Goal: Task Accomplishment & Management: Manage account settings

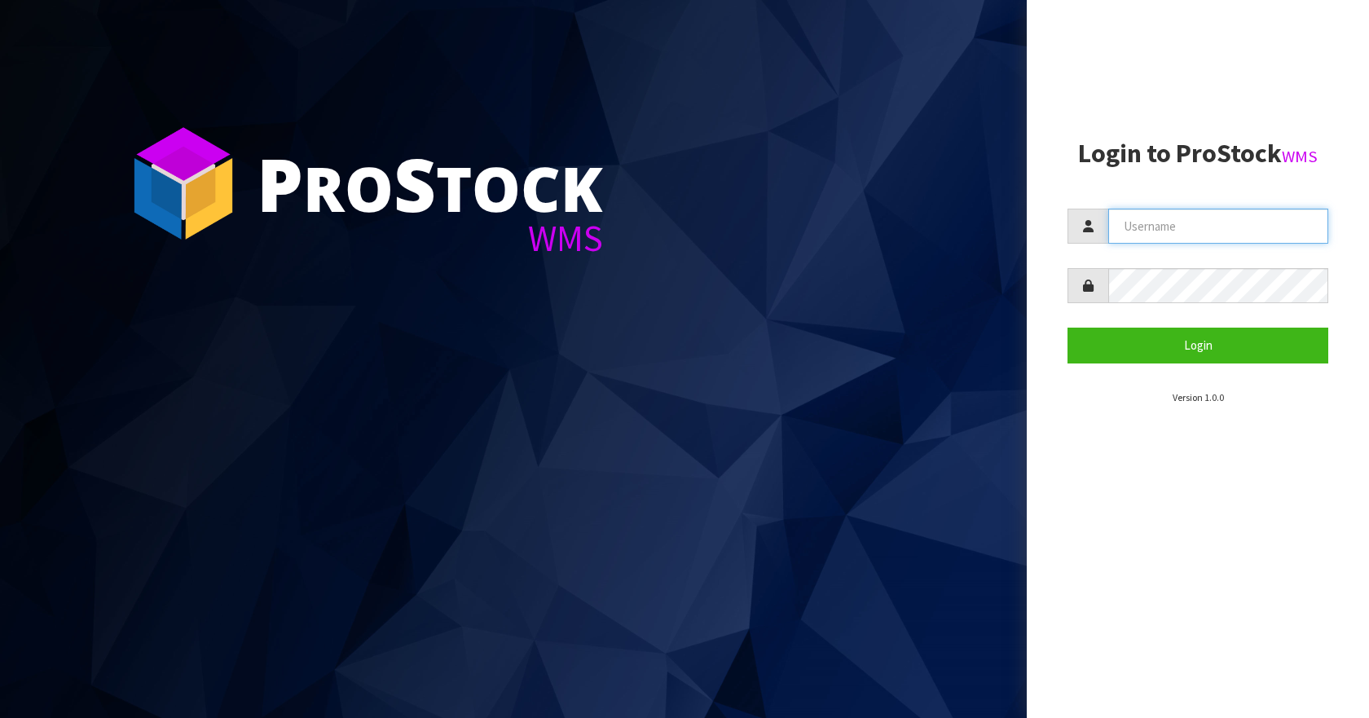
click at [1210, 235] on input "text" at bounding box center [1218, 226] width 220 height 35
type input "Aquacooler"
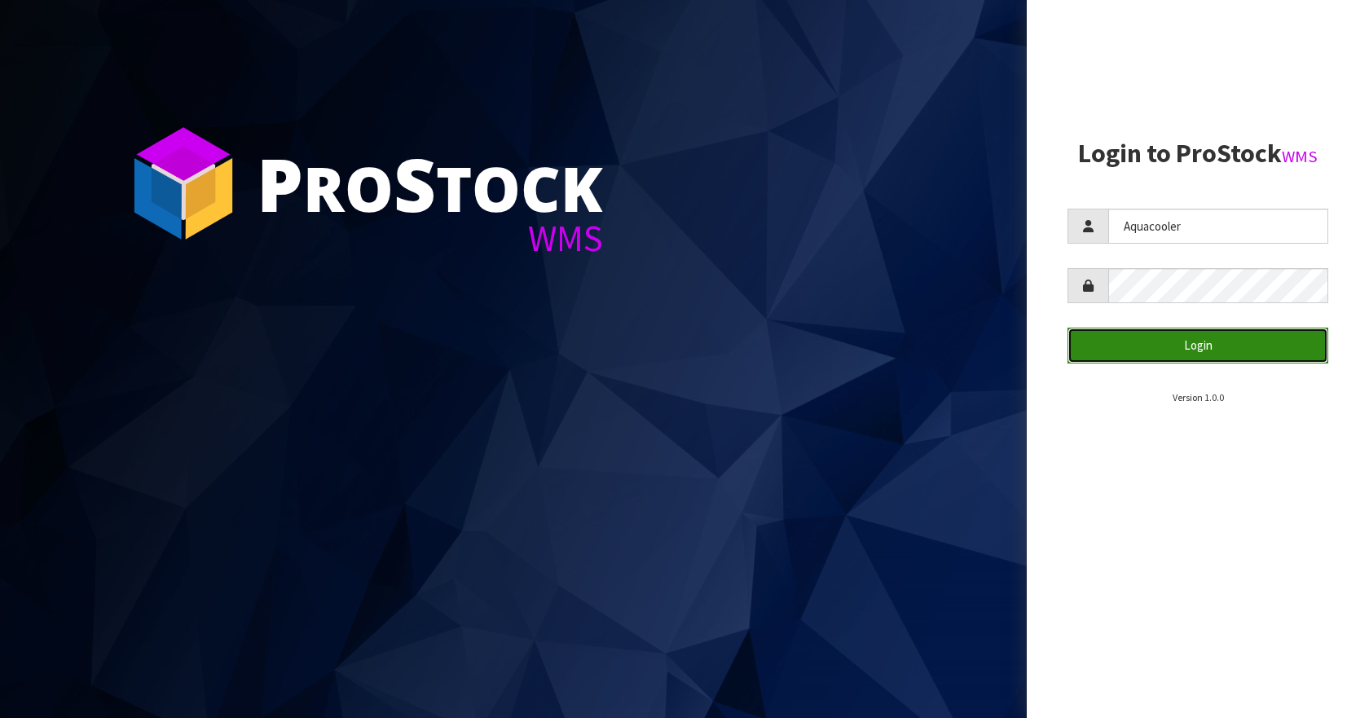
click at [1261, 346] on button "Login" at bounding box center [1198, 345] width 261 height 35
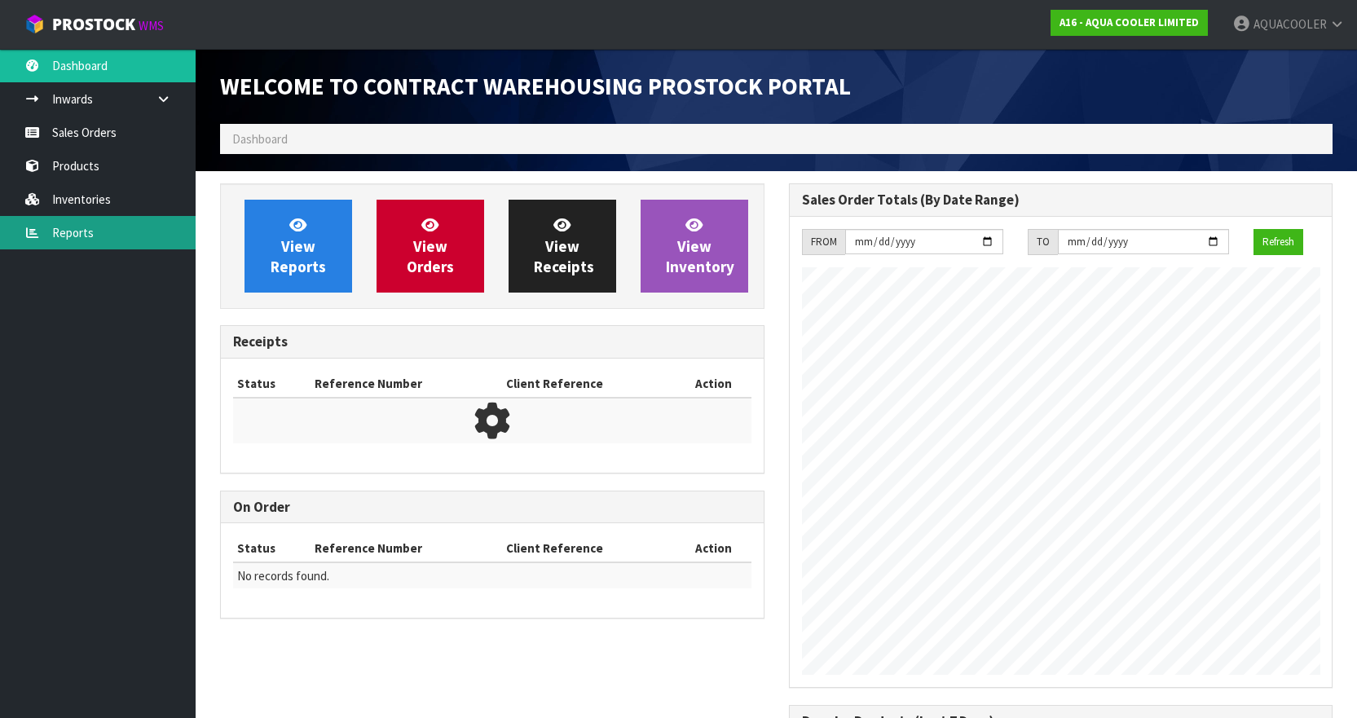
scroll to position [824, 568]
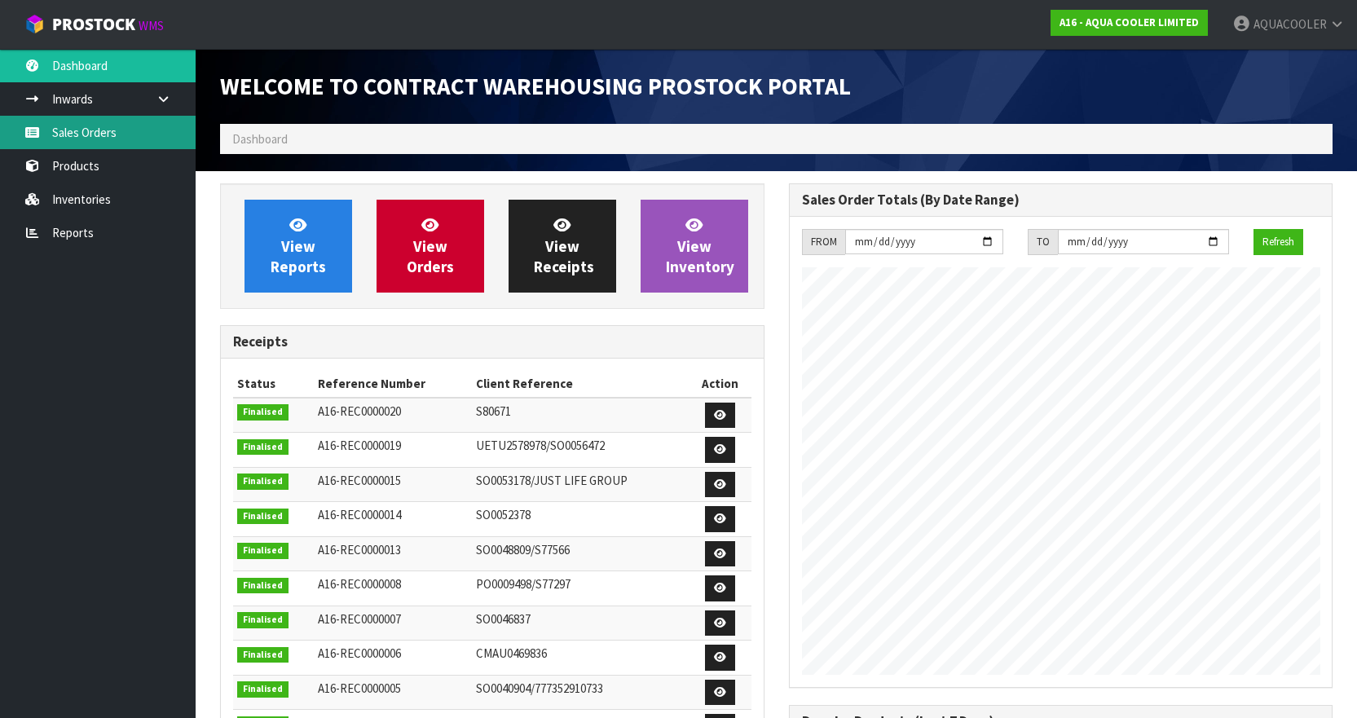
click at [57, 126] on link "Sales Orders" at bounding box center [98, 132] width 196 height 33
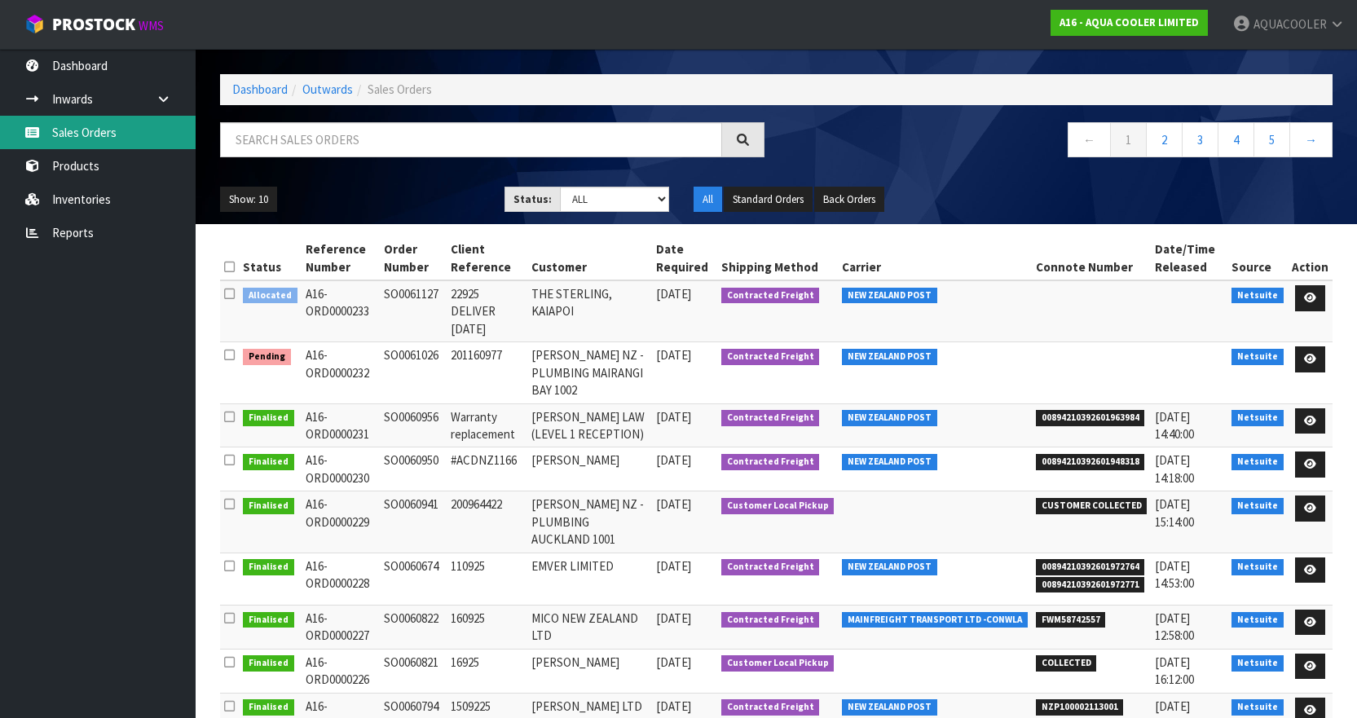
scroll to position [142, 0]
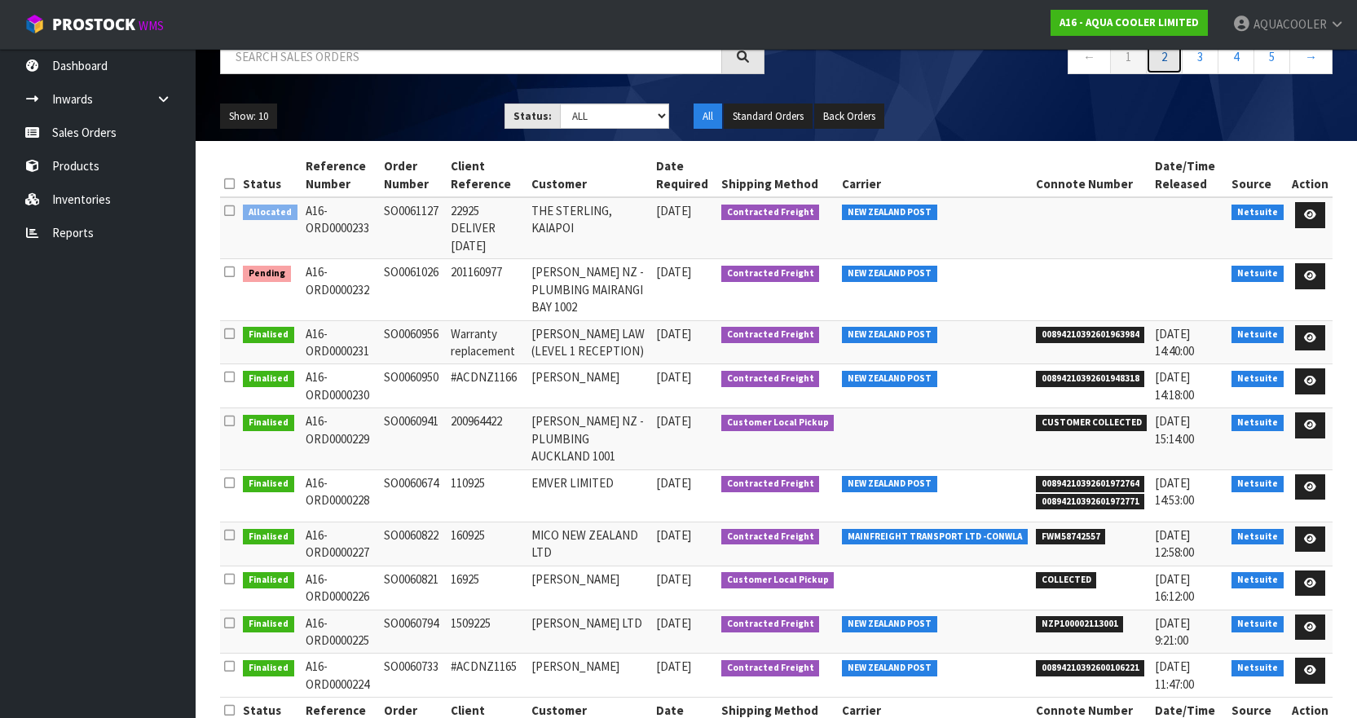
click at [1162, 55] on link "2" at bounding box center [1164, 56] width 37 height 35
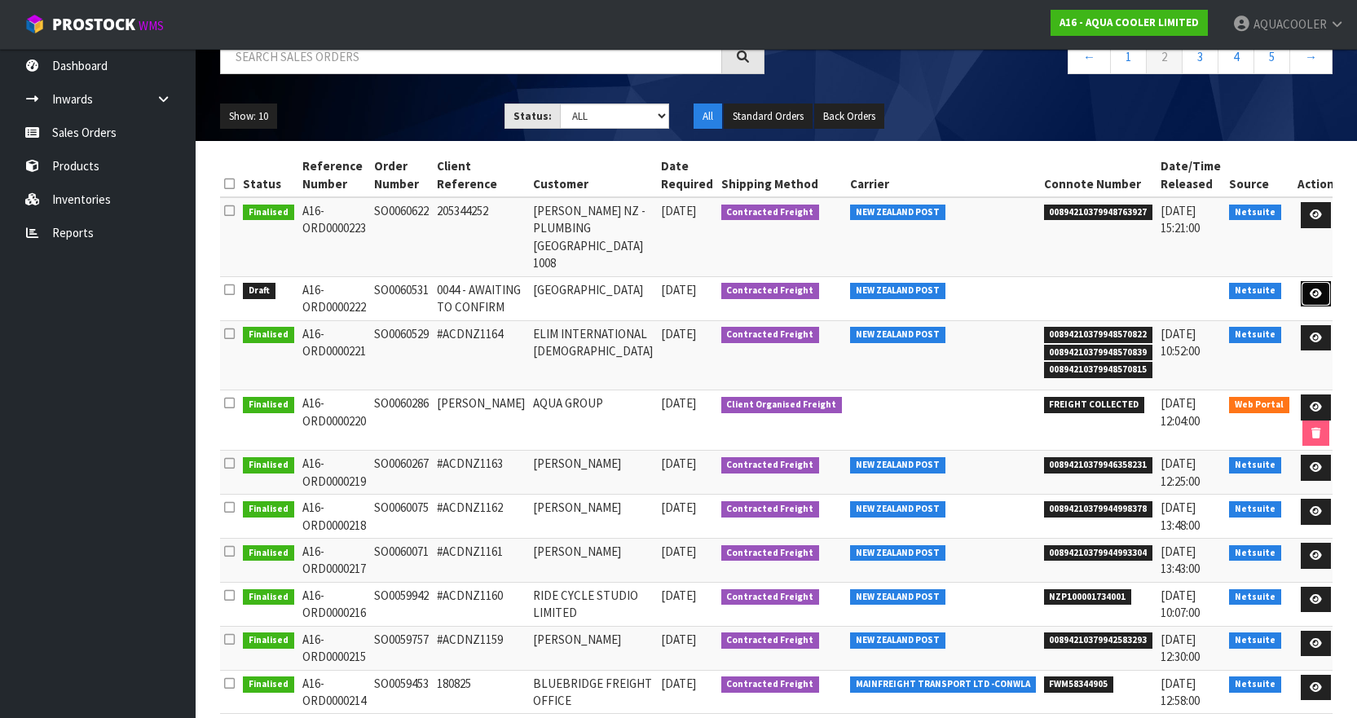
click at [1310, 288] on icon at bounding box center [1316, 293] width 12 height 11
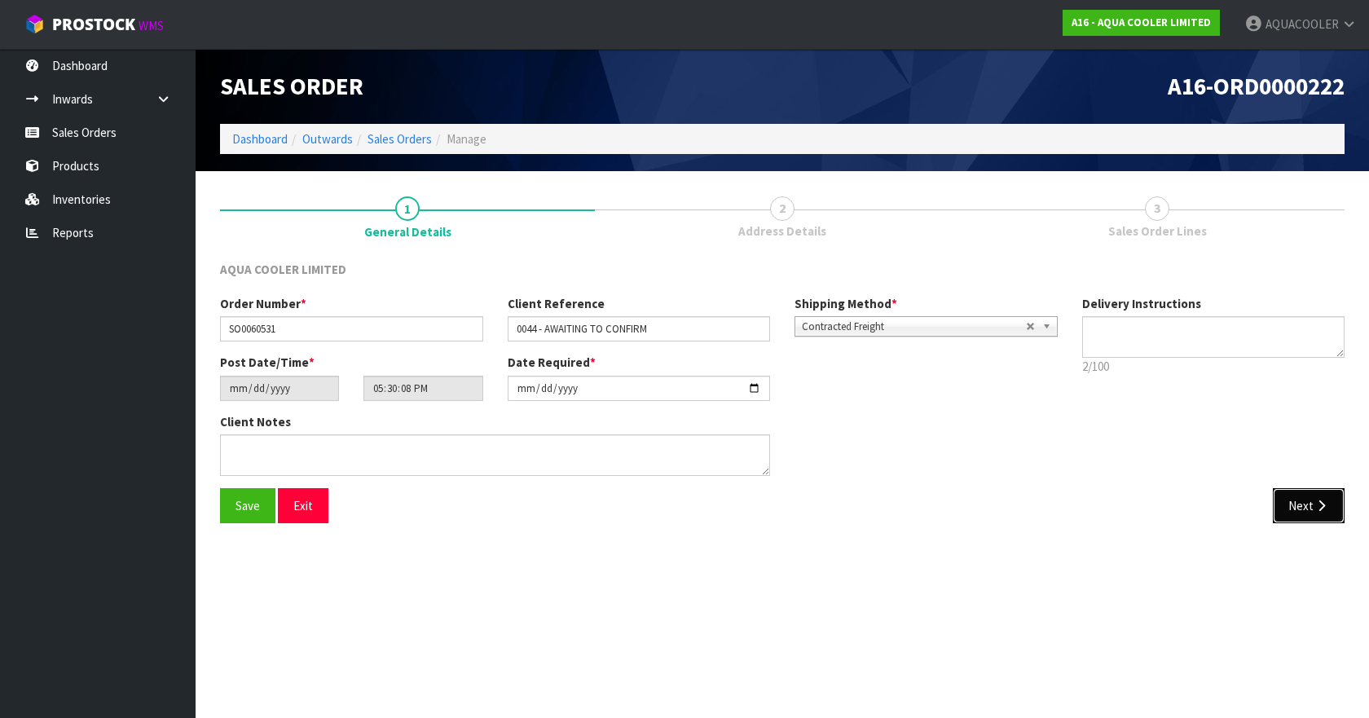
click at [1306, 505] on button "Next" at bounding box center [1309, 505] width 72 height 35
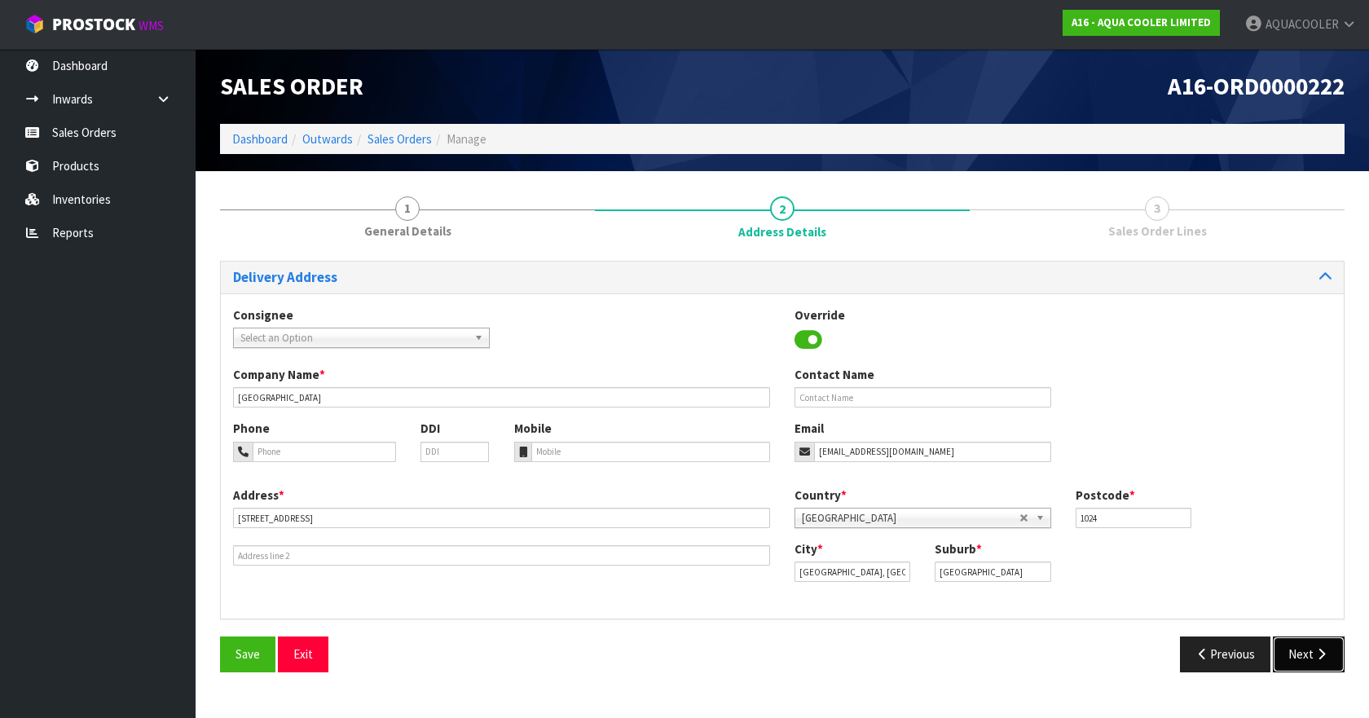
click at [1300, 648] on button "Next" at bounding box center [1309, 653] width 72 height 35
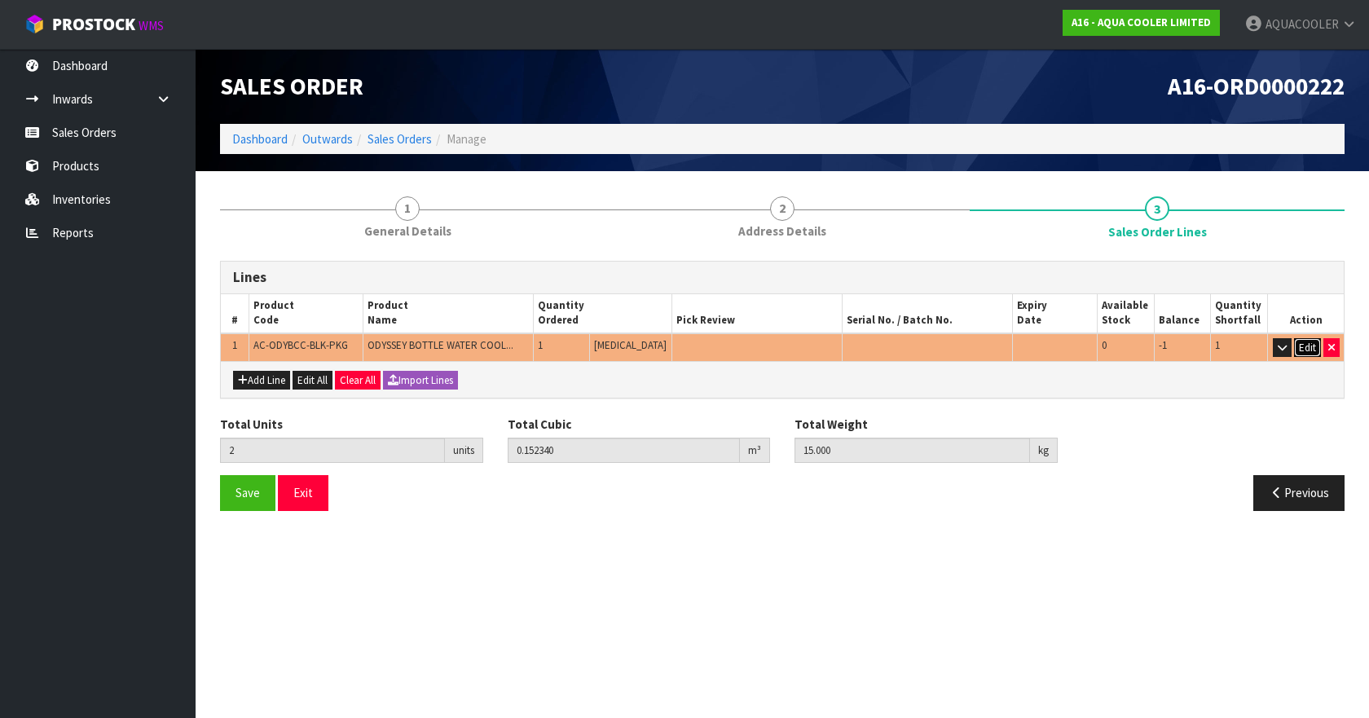
click at [1310, 346] on button "Edit" at bounding box center [1307, 348] width 27 height 20
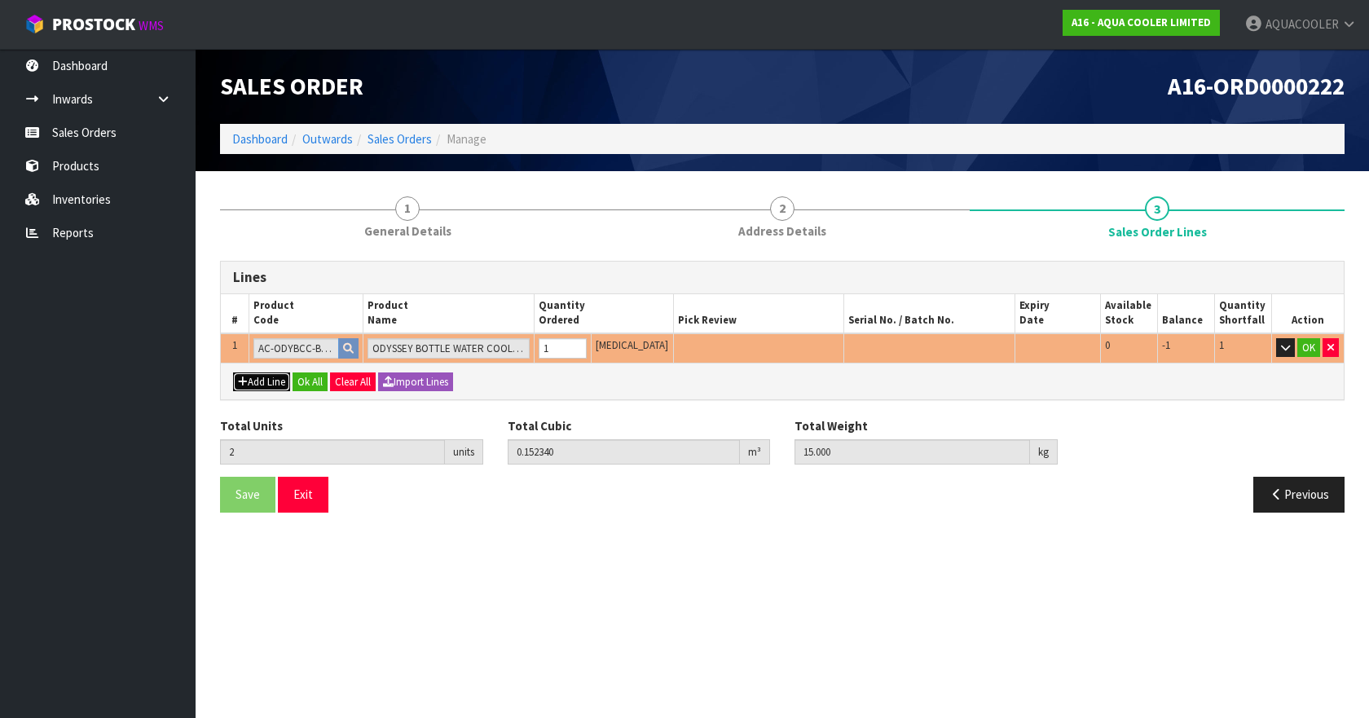
click at [257, 379] on button "Add Line" at bounding box center [261, 382] width 57 height 20
type input "0"
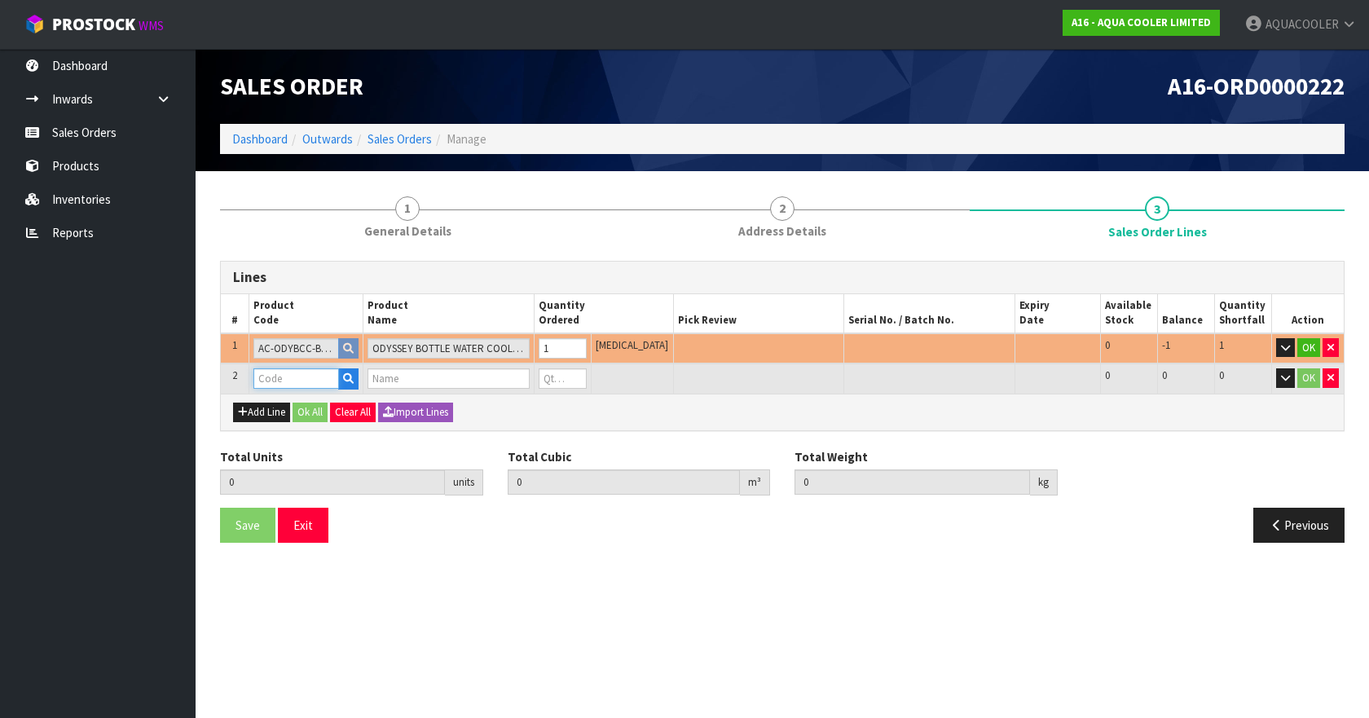
click at [262, 376] on input "text" at bounding box center [296, 378] width 86 height 20
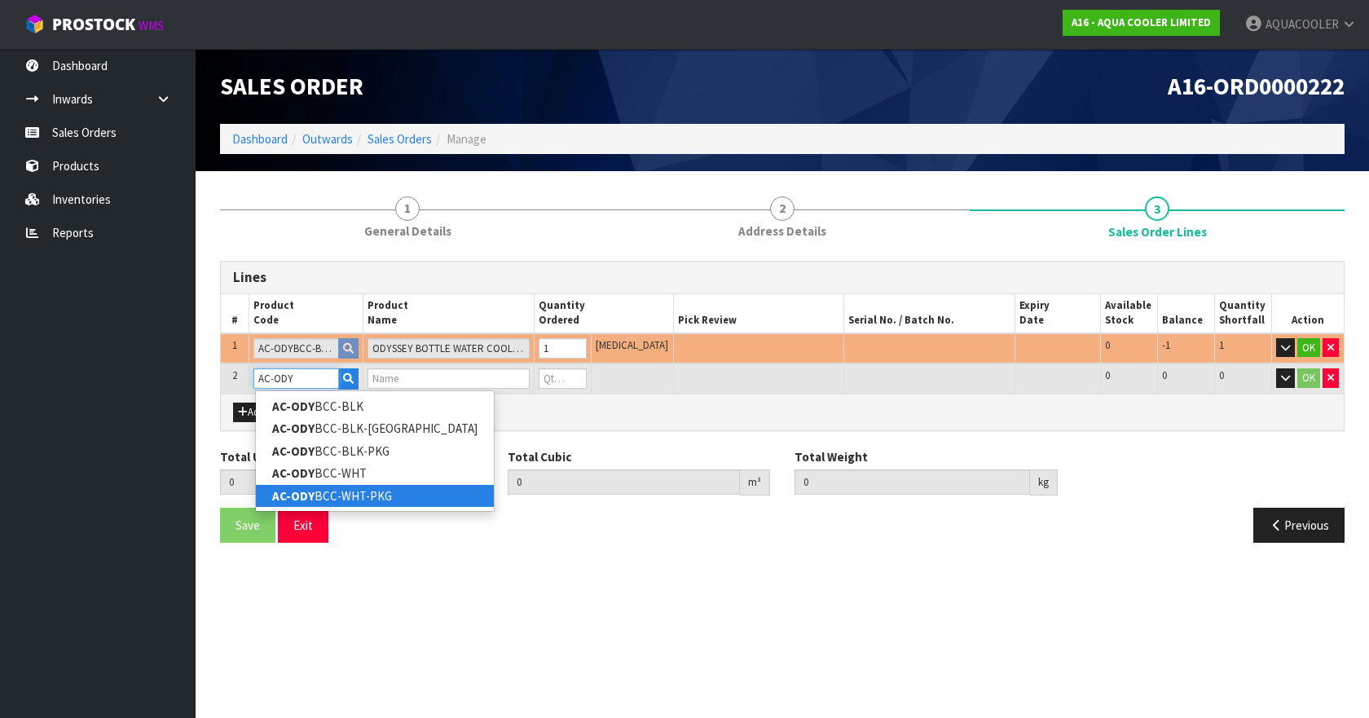
type input "AC-ODY"
click at [334, 491] on link "AC-ODY BCC-WHT-PKG" at bounding box center [375, 496] width 238 height 22
type input "AC-ODYBCC-WHT-PKG"
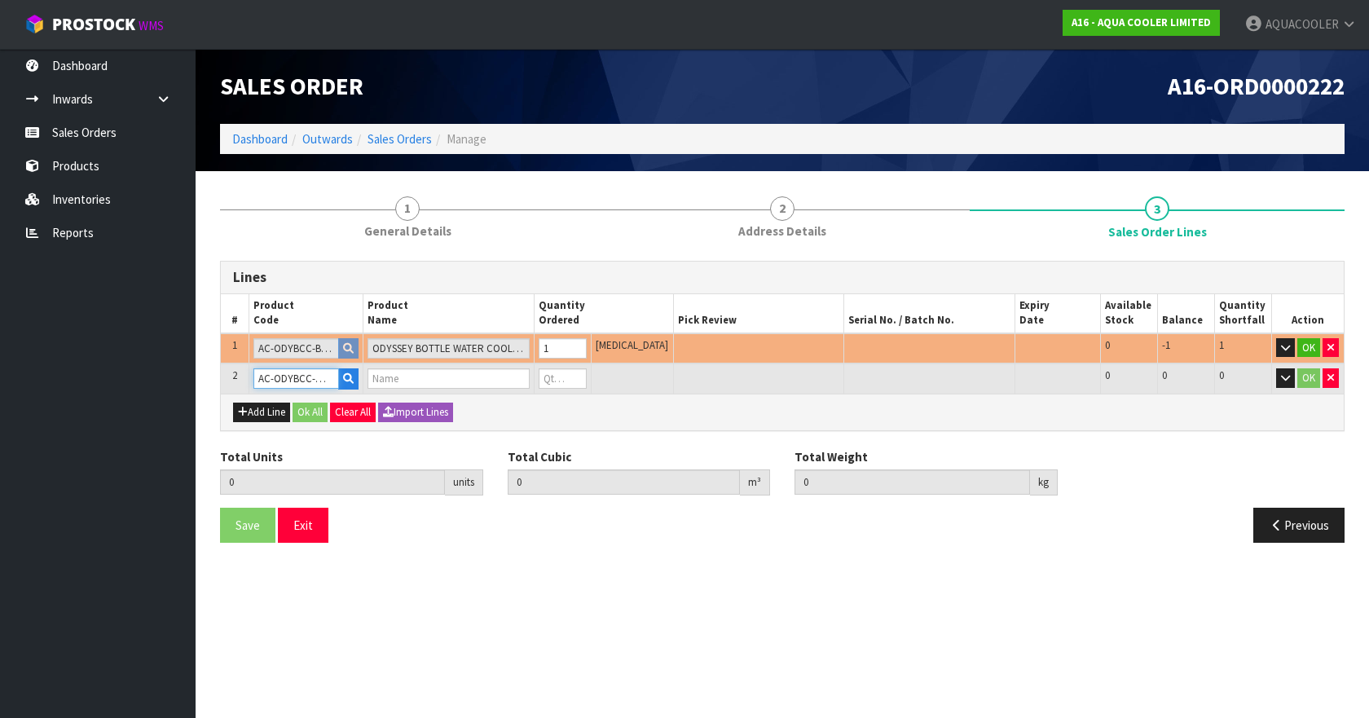
type input "2"
type input "0.15234"
type input "15"
type input "ODYSSEY BOTTLE WATER COOLER - COOK AND COLD WHITE - INCLUDING TRI STAGE FILTER …"
type input "0"
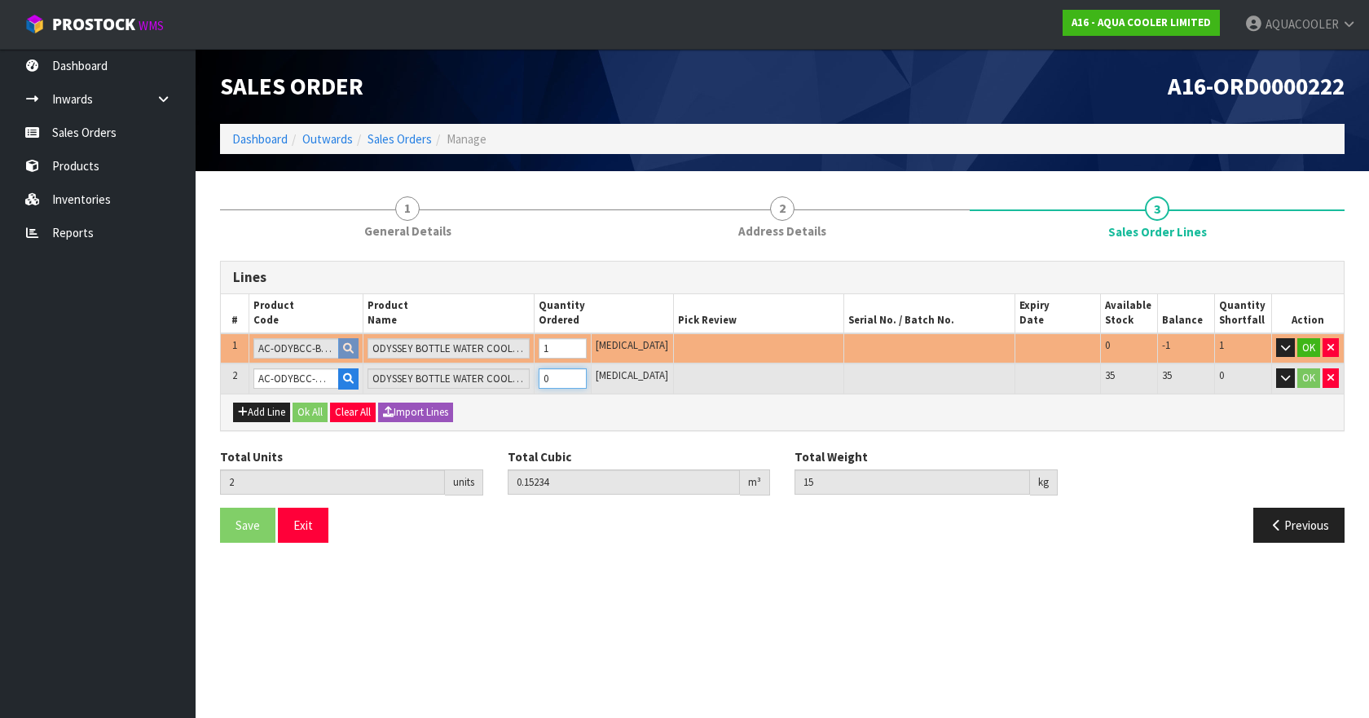
click at [517, 381] on tr "2 AC-ODYBCC-WHT-PKG ODYSSEY BOTTLE WATER COOLER - COOK AND COLD WHITE - INCLUDI…" at bounding box center [782, 378] width 1123 height 30
type input "4"
type input "0.30468"
type input "29.4"
type input "1"
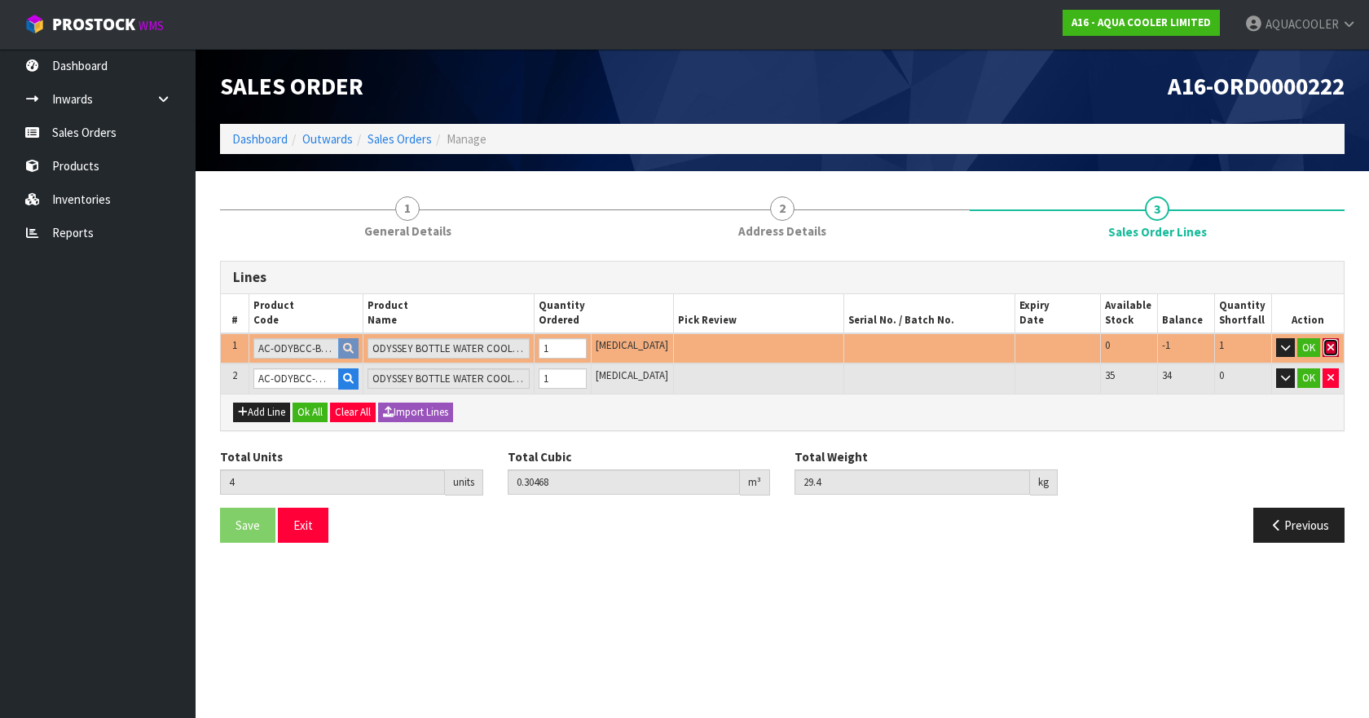
click at [1332, 345] on icon "button" at bounding box center [1330, 347] width 7 height 11
type input "2"
type input "0.15234"
type input "14.4"
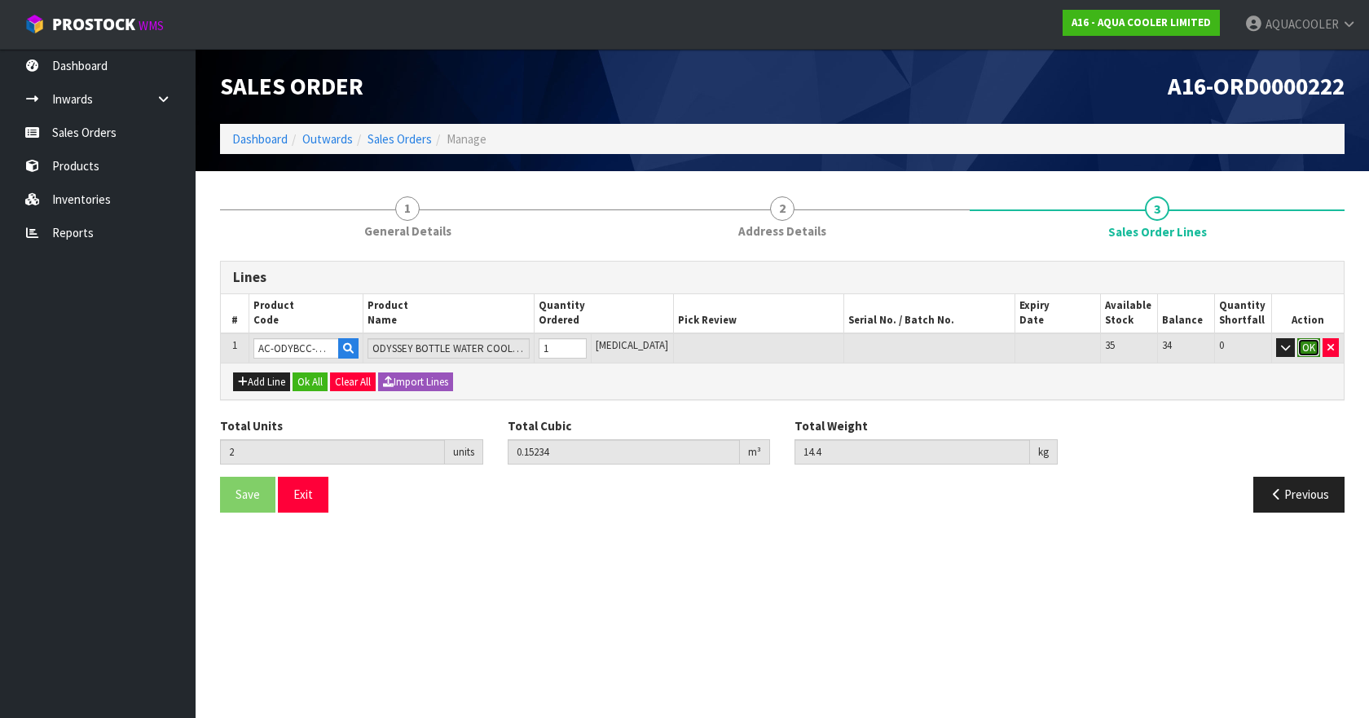
click at [1310, 348] on button "OK" at bounding box center [1308, 348] width 23 height 20
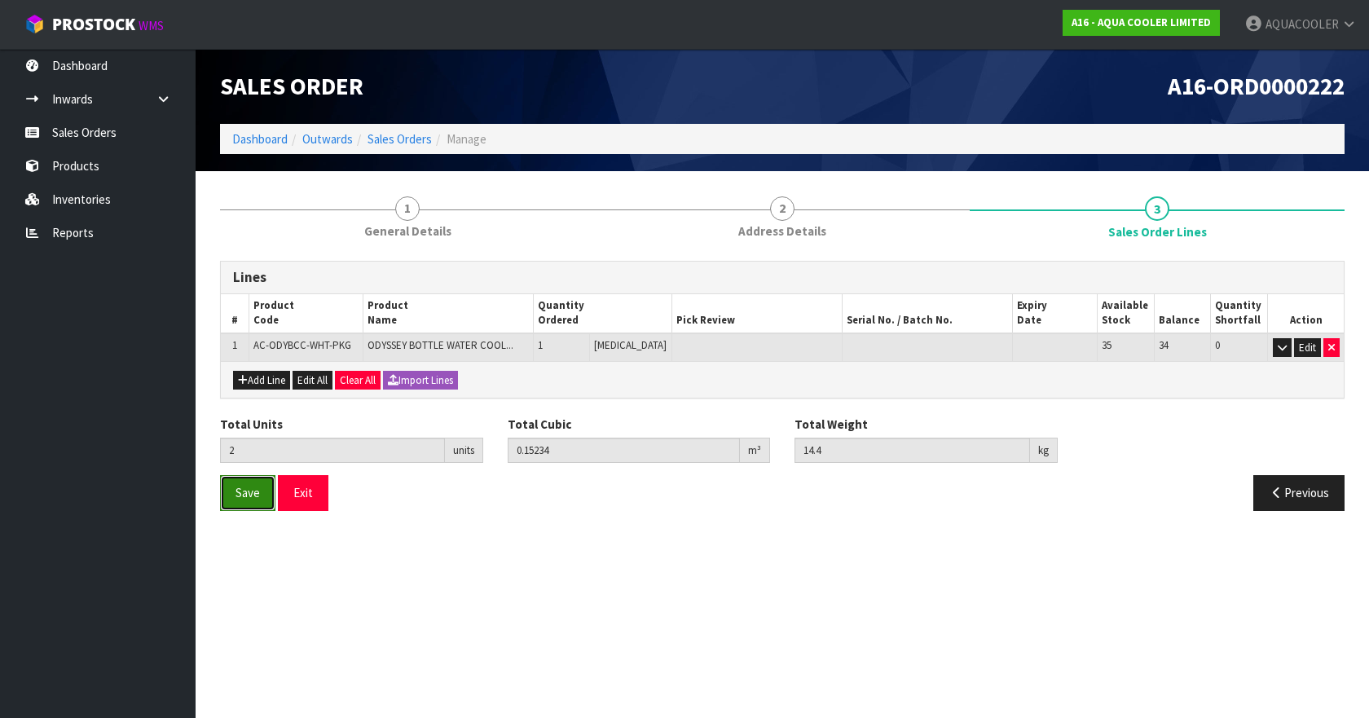
click at [268, 493] on button "Save" at bounding box center [247, 492] width 55 height 35
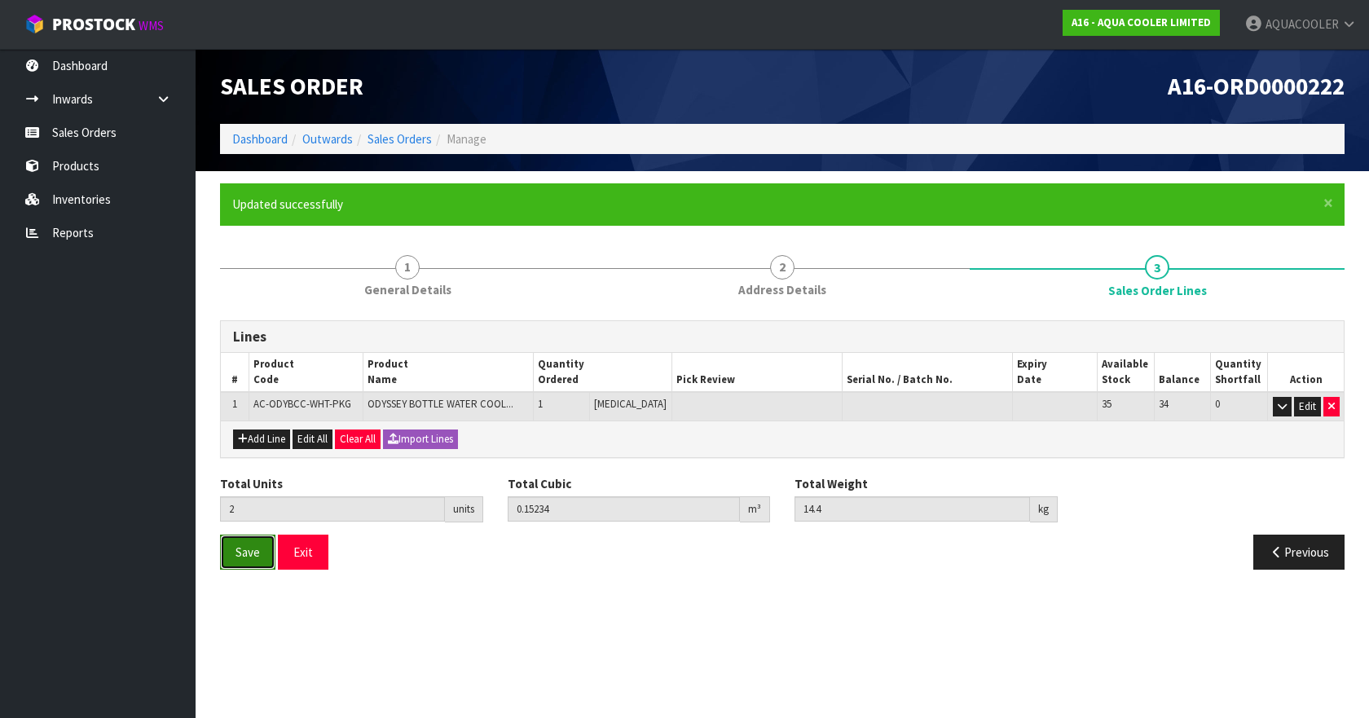
click at [245, 558] on span "Save" at bounding box center [248, 551] width 24 height 15
click at [294, 560] on button "Exit" at bounding box center [303, 552] width 51 height 35
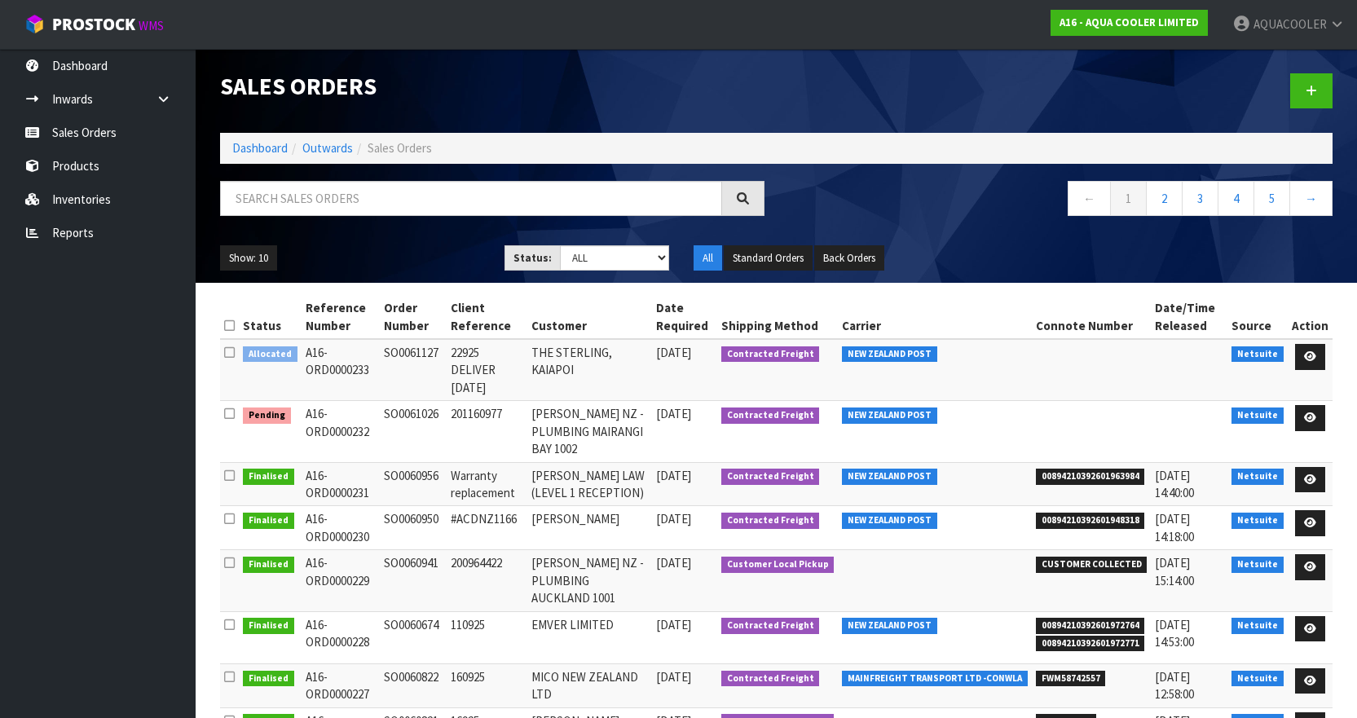
click at [415, 401] on td "SO0061026" at bounding box center [413, 431] width 67 height 61
drag, startPoint x: 415, startPoint y: 394, endPoint x: 365, endPoint y: 416, distance: 54.4
click at [365, 416] on td "A16-ORD0000232" at bounding box center [341, 431] width 78 height 61
click at [350, 416] on td "A16-ORD0000232" at bounding box center [341, 431] width 78 height 61
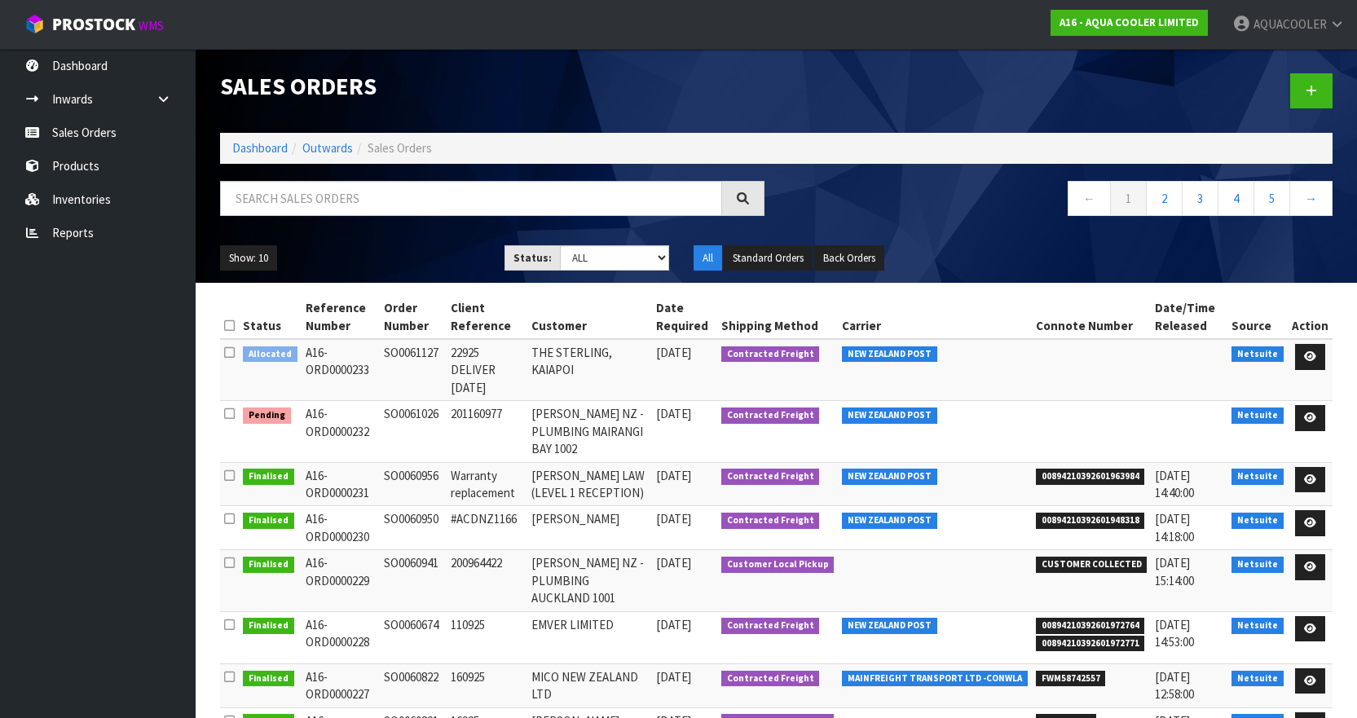
click at [350, 416] on td "A16-ORD0000232" at bounding box center [341, 431] width 78 height 61
copy tr "A16-ORD0000232"
click at [429, 401] on td "SO0061026" at bounding box center [413, 431] width 67 height 61
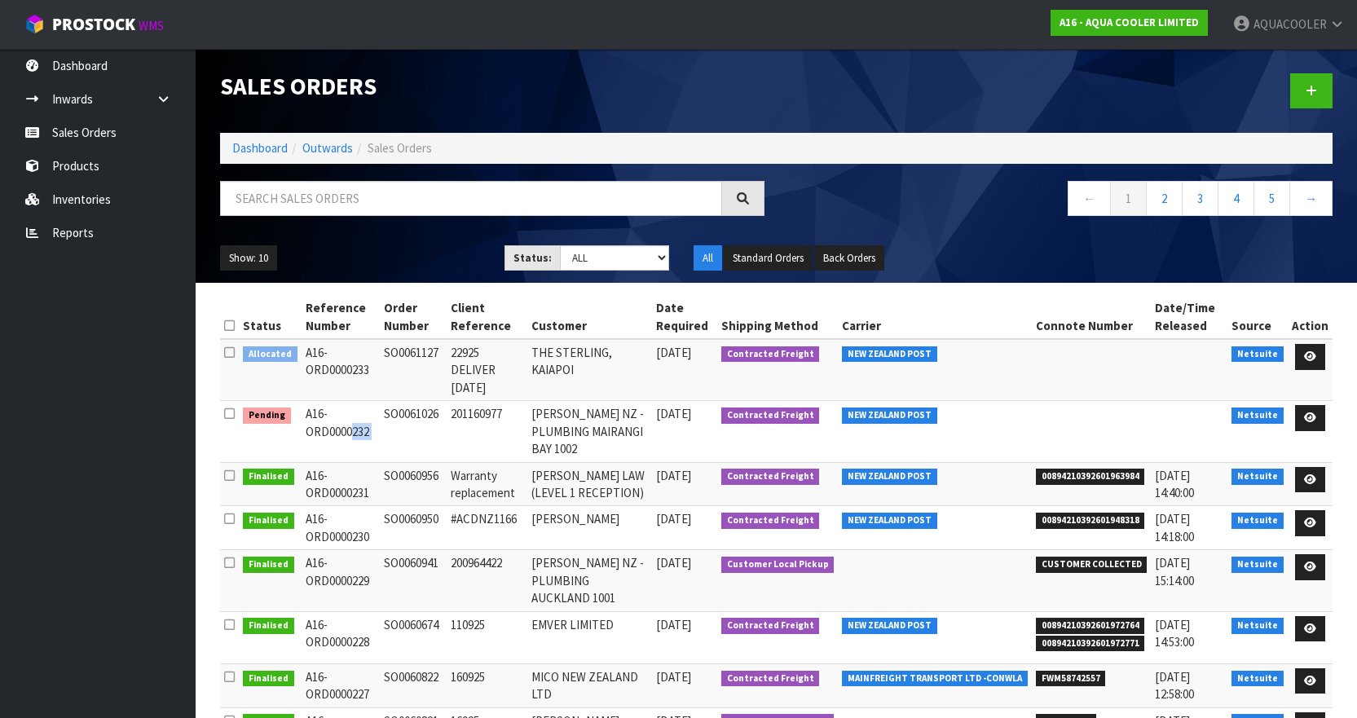
copy td "SO0061026"
click at [1168, 206] on link "2" at bounding box center [1164, 198] width 37 height 35
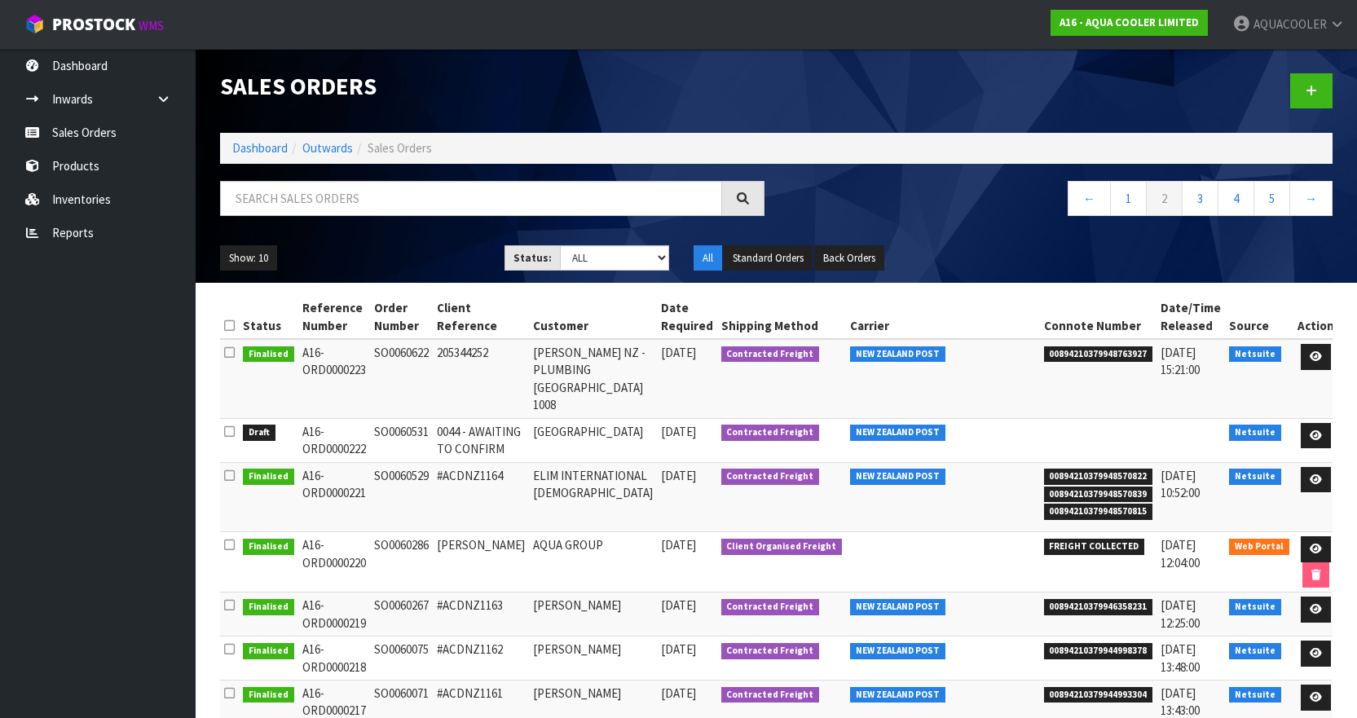
click at [403, 418] on td "SO0060531" at bounding box center [401, 440] width 63 height 44
copy td "SO0060531"
